Goal: Task Accomplishment & Management: Use online tool/utility

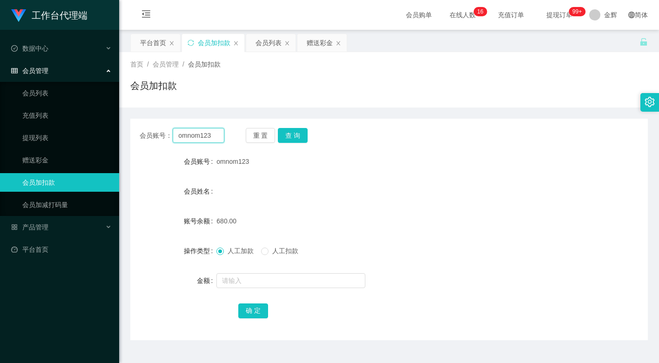
click at [201, 139] on input "omnom123" at bounding box center [199, 135] width 52 height 15
paste input "JWJ359258"
type input "JWJ359258"
click at [288, 132] on button "查 询" at bounding box center [293, 135] width 30 height 15
click at [245, 276] on input "text" at bounding box center [290, 280] width 149 height 15
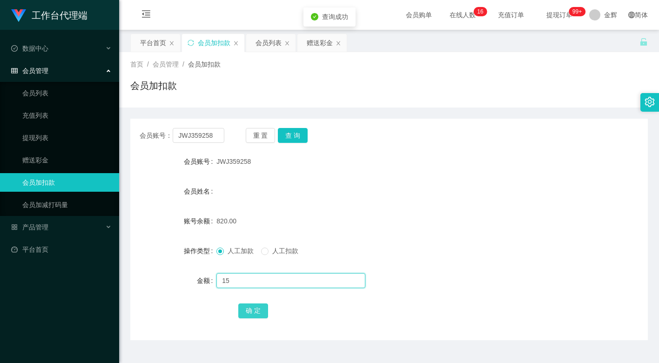
type input "15"
drag, startPoint x: 259, startPoint y: 316, endPoint x: 256, endPoint y: 308, distance: 8.6
click at [259, 316] on button "确 定" at bounding box center [253, 310] width 30 height 15
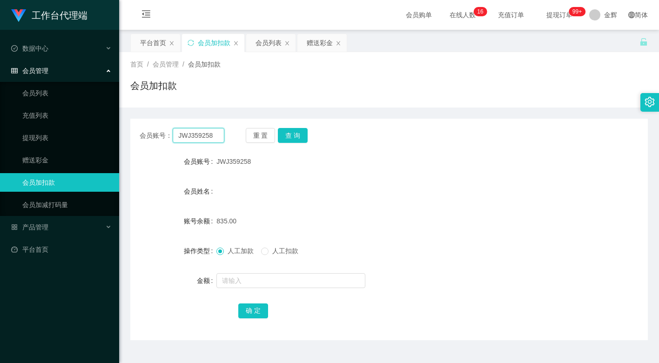
drag, startPoint x: 200, startPoint y: 137, endPoint x: 225, endPoint y: 140, distance: 25.2
click at [200, 137] on input "JWJ359258" at bounding box center [199, 135] width 52 height 15
paste input "mandy866"
type input "mandy8668"
click at [299, 137] on button "查 询" at bounding box center [293, 135] width 30 height 15
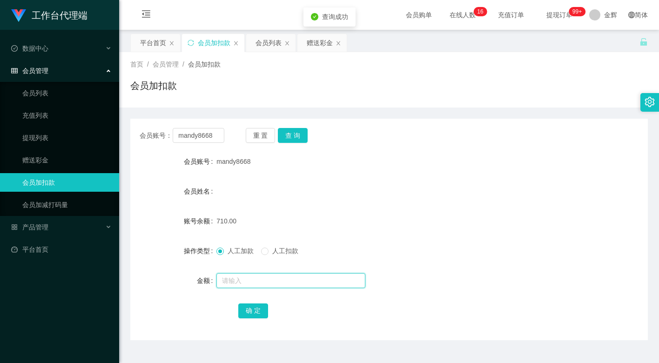
click at [239, 276] on input "text" at bounding box center [290, 280] width 149 height 15
type input "15"
click at [250, 305] on button "确 定" at bounding box center [253, 310] width 30 height 15
click at [202, 135] on input "mandy8668" at bounding box center [199, 135] width 52 height 15
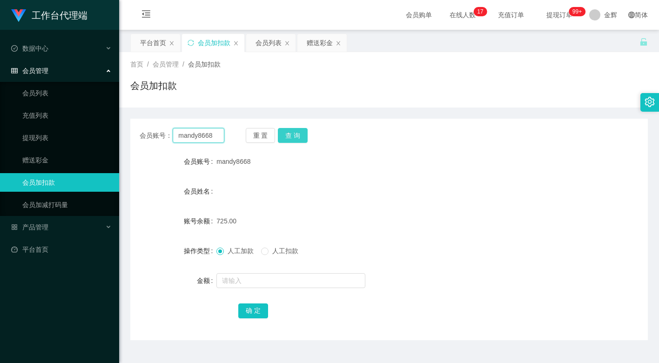
paste input "JWJ35925"
click at [289, 133] on button "查 询" at bounding box center [293, 135] width 30 height 15
click at [211, 139] on input "JWJ359258" at bounding box center [199, 135] width 52 height 15
paste input "omnom123"
type input "omnom123"
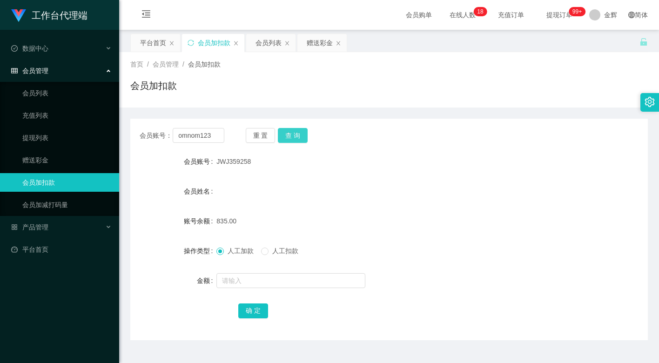
click at [298, 137] on button "查 询" at bounding box center [293, 135] width 30 height 15
click at [243, 285] on input "text" at bounding box center [290, 280] width 149 height 15
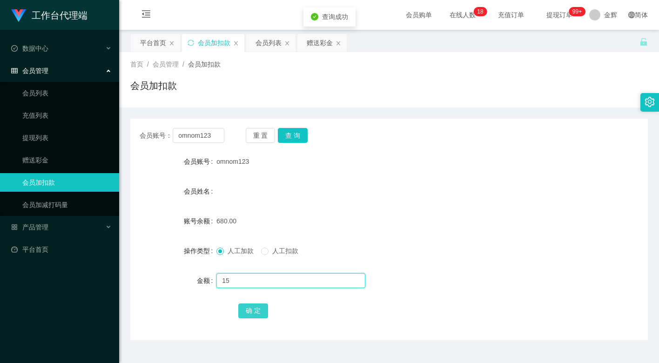
type input "15"
click at [248, 310] on button "确 定" at bounding box center [253, 310] width 30 height 15
drag, startPoint x: 293, startPoint y: 168, endPoint x: 266, endPoint y: 157, distance: 29.5
click at [294, 167] on div "omnom123" at bounding box center [367, 161] width 302 height 19
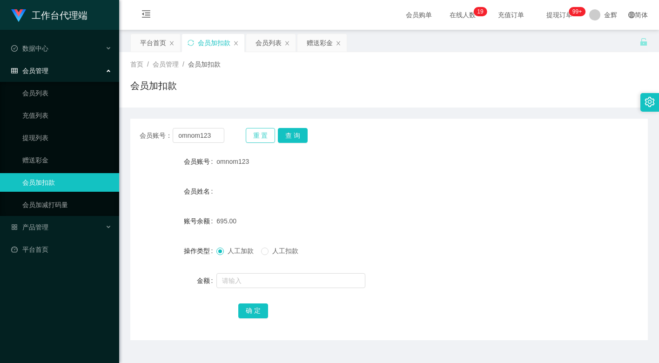
click at [264, 135] on button "重 置" at bounding box center [261, 135] width 30 height 15
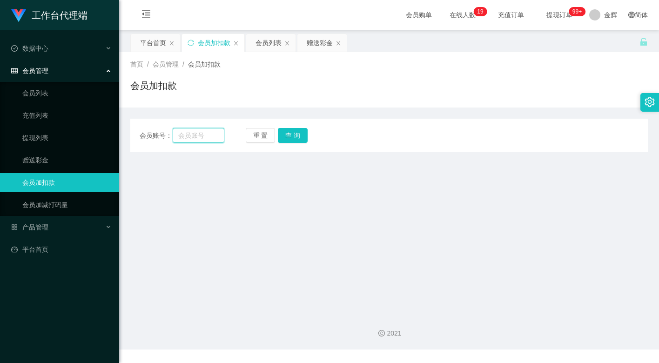
click at [202, 135] on input "text" at bounding box center [199, 135] width 52 height 15
paste input "bingbong"
type input "bingbong"
click at [297, 136] on button "查 询" at bounding box center [293, 135] width 30 height 15
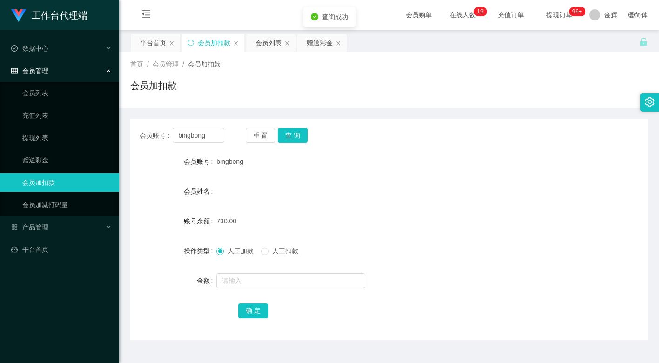
click at [233, 288] on div at bounding box center [367, 280] width 302 height 19
click at [236, 284] on input "text" at bounding box center [290, 280] width 149 height 15
type input "15"
click at [251, 308] on button "确 定" at bounding box center [253, 310] width 30 height 15
click at [374, 236] on form "会员账号 bingbong 会员姓名 账号余额 730.00 操作类型 人工加款 人工扣款 金额 确 定" at bounding box center [389, 236] width 518 height 168
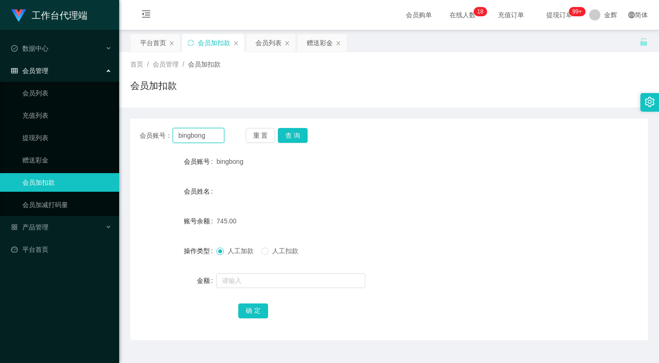
click at [189, 141] on input "bingbong" at bounding box center [199, 135] width 52 height 15
paste input "Nicole25"
type input "Nicole25"
click at [293, 130] on button "查 询" at bounding box center [293, 135] width 30 height 15
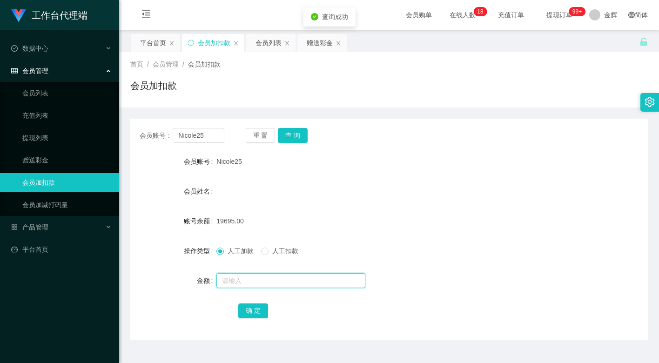
click at [236, 283] on input "text" at bounding box center [290, 280] width 149 height 15
type input "15"
click at [249, 308] on button "确 定" at bounding box center [253, 310] width 30 height 15
drag, startPoint x: 384, startPoint y: 175, endPoint x: 503, endPoint y: 65, distance: 161.7
click at [387, 175] on form "会员账号 Nicole25 会员姓名 账号余额 19710.00 操作类型 人工加款 人工扣款 金额 确 定" at bounding box center [389, 236] width 518 height 168
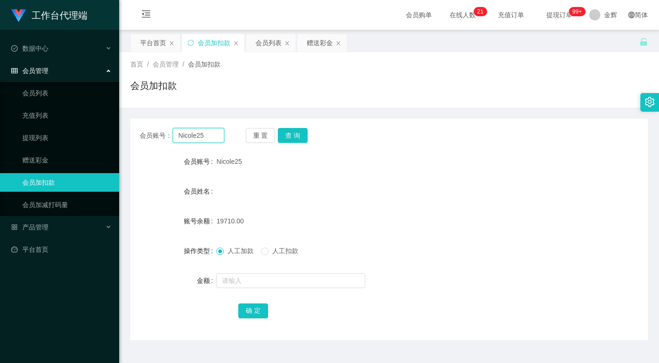
click at [195, 133] on input "Nicole25" at bounding box center [199, 135] width 52 height 15
paste input "SI986687"
type input "SI986687"
click at [292, 133] on button "查 询" at bounding box center [293, 135] width 30 height 15
click at [246, 281] on input "text" at bounding box center [290, 280] width 149 height 15
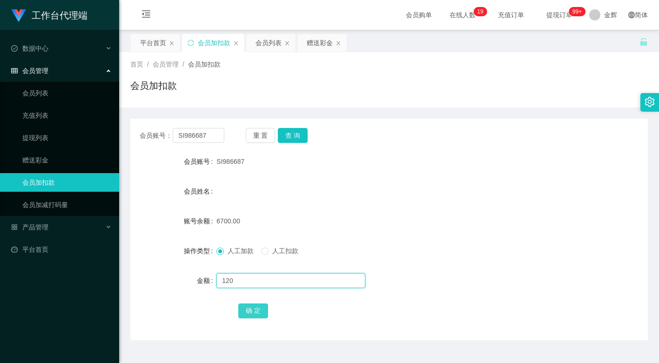
type input "120"
click at [258, 310] on button "确 定" at bounding box center [253, 310] width 30 height 15
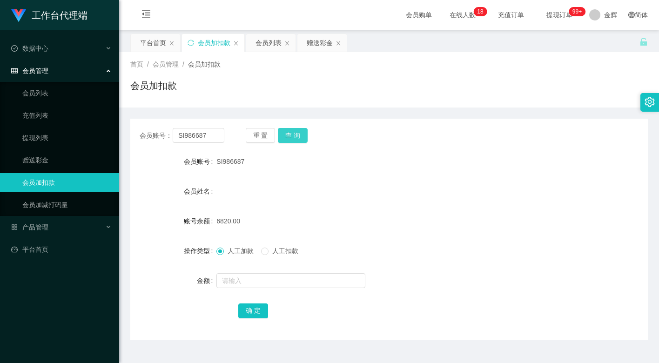
click at [304, 130] on button "查 询" at bounding box center [293, 135] width 30 height 15
